Goal: Navigation & Orientation: Find specific page/section

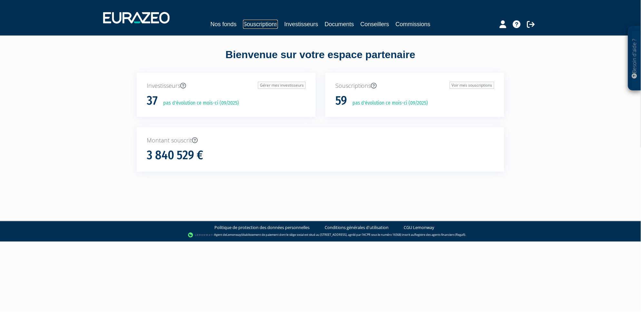
click at [272, 22] on link "Souscriptions" at bounding box center [260, 24] width 35 height 9
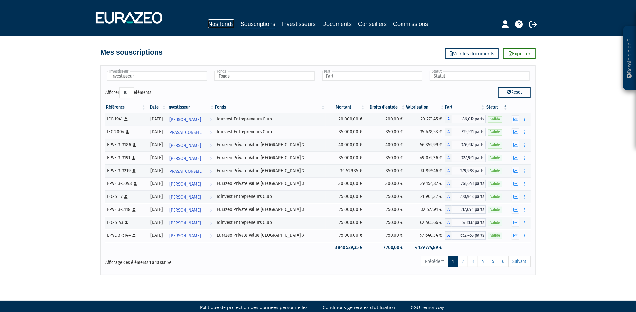
click at [220, 25] on link "Nos fonds" at bounding box center [221, 23] width 26 height 9
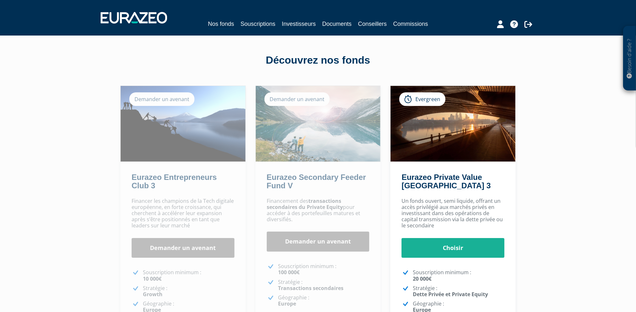
click at [63, 79] on div "Besoin d'aide ? × J'ai besoin d'aide Si vous avez une question à propos du fonc…" at bounding box center [318, 197] width 636 height 395
click at [80, 172] on div "Besoin d'aide ? × J'ai besoin d'aide Si vous avez une question à propos du fonc…" at bounding box center [318, 197] width 636 height 395
